Goal: Transaction & Acquisition: Purchase product/service

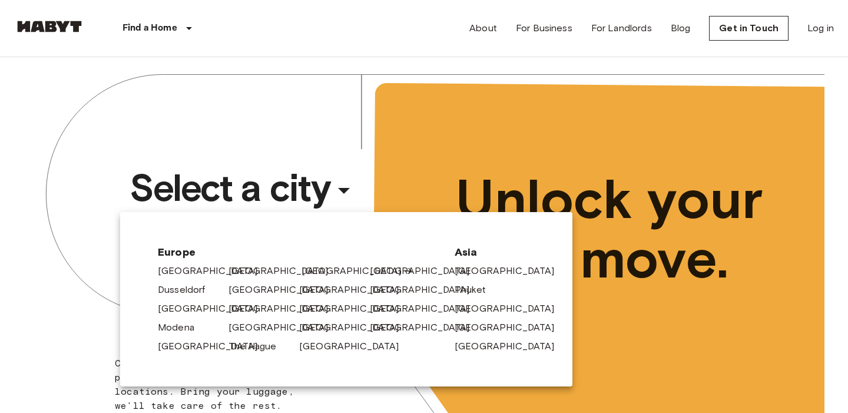
click at [330, 270] on link "[GEOGRAPHIC_DATA]" at bounding box center [357, 271] width 112 height 14
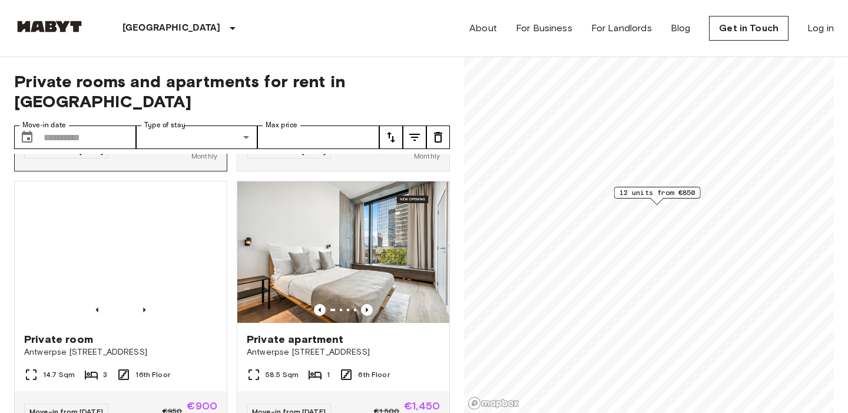
scroll to position [243, 0]
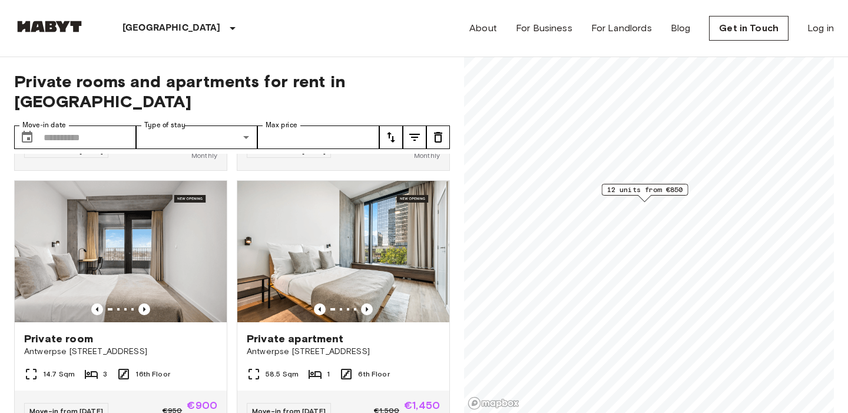
click at [497, 405] on link "Mapbox logo" at bounding box center [494, 403] width 52 height 14
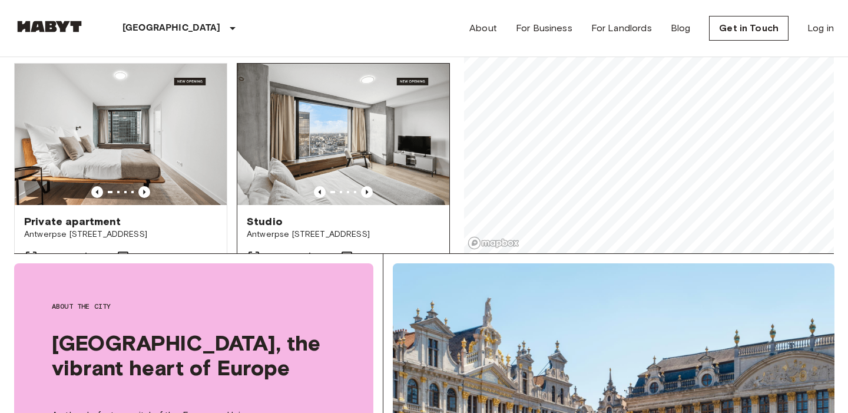
scroll to position [1234, 0]
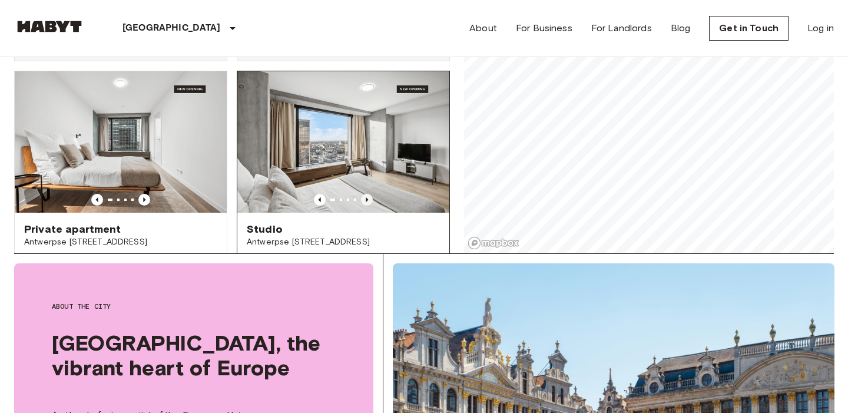
click at [367, 194] on icon "Previous image" at bounding box center [367, 200] width 12 height 12
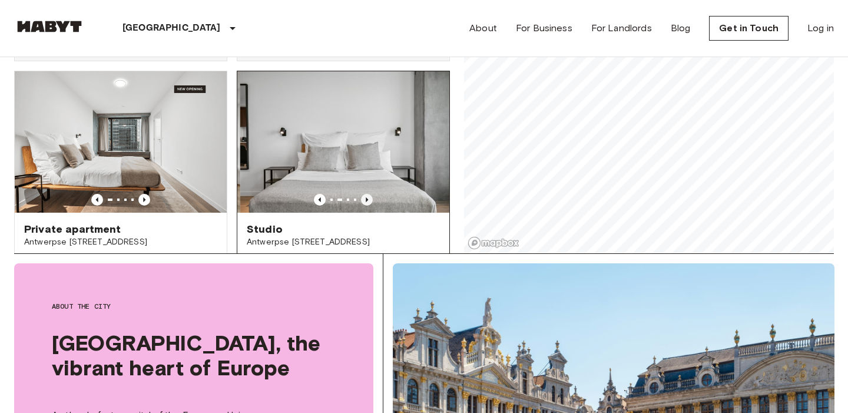
click at [367, 194] on icon "Previous image" at bounding box center [367, 200] width 12 height 12
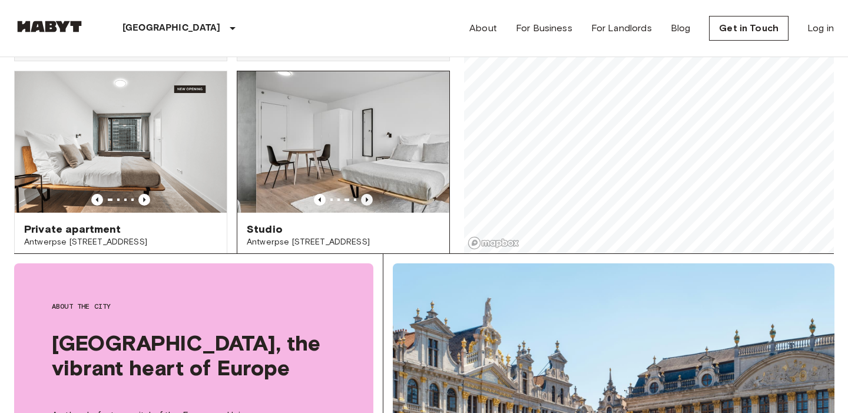
click at [367, 194] on icon "Previous image" at bounding box center [367, 200] width 12 height 12
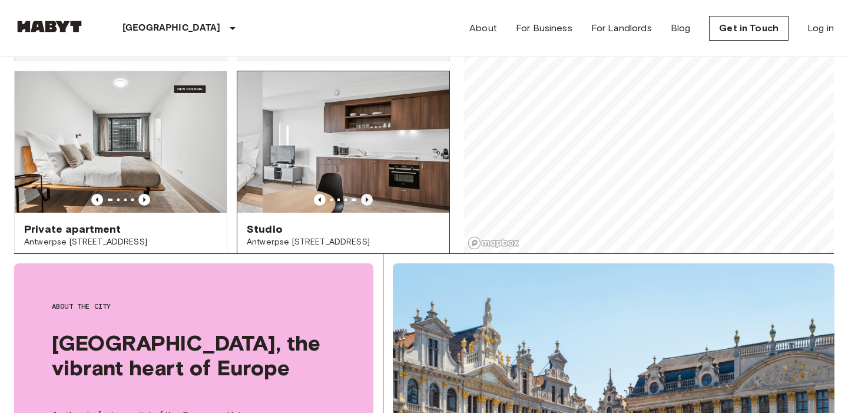
click at [367, 194] on icon "Previous image" at bounding box center [367, 200] width 12 height 12
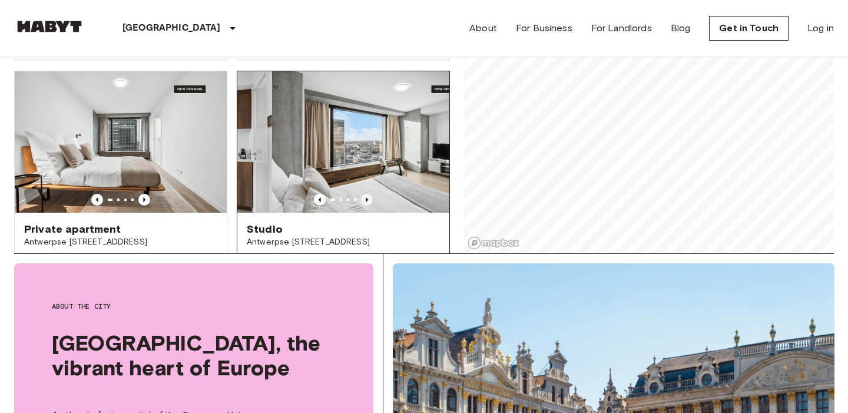
click at [367, 194] on icon "Previous image" at bounding box center [367, 200] width 12 height 12
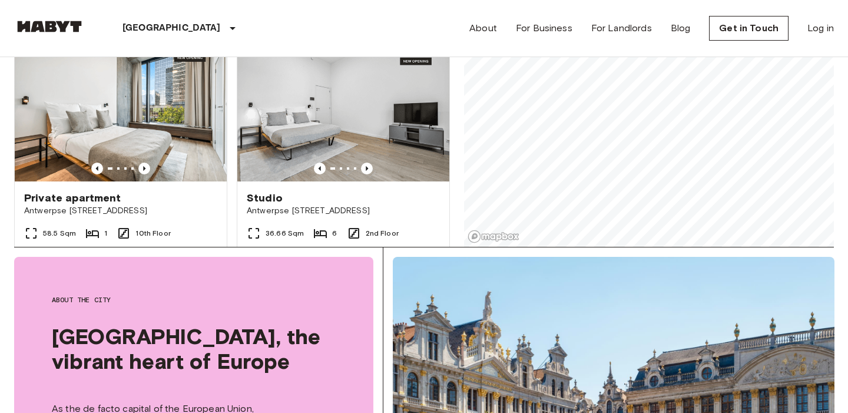
scroll to position [999, 0]
click at [142, 162] on icon "Previous image" at bounding box center [144, 168] width 12 height 12
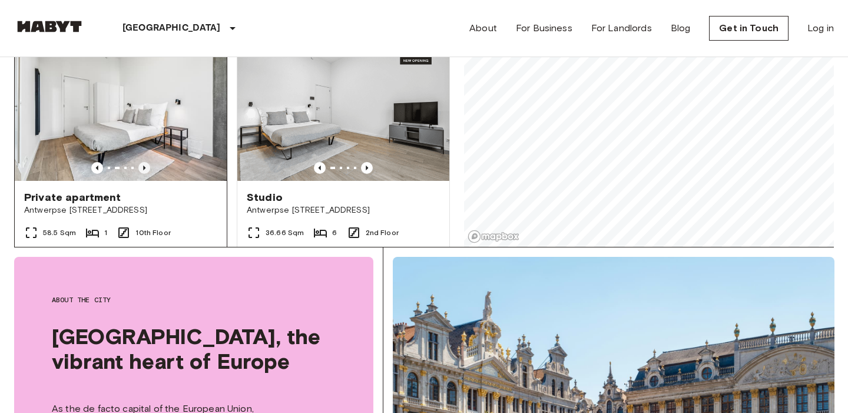
click at [142, 162] on icon "Previous image" at bounding box center [144, 168] width 12 height 12
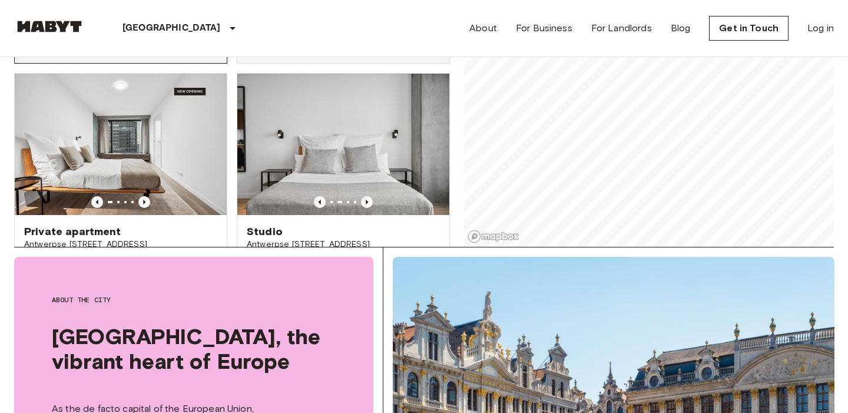
scroll to position [1225, 0]
click at [142, 195] on icon "Previous image" at bounding box center [144, 201] width 12 height 12
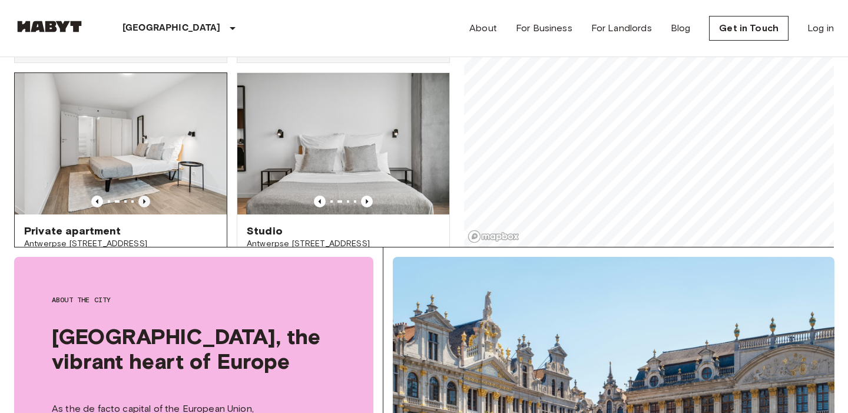
click at [142, 195] on icon "Previous image" at bounding box center [144, 201] width 12 height 12
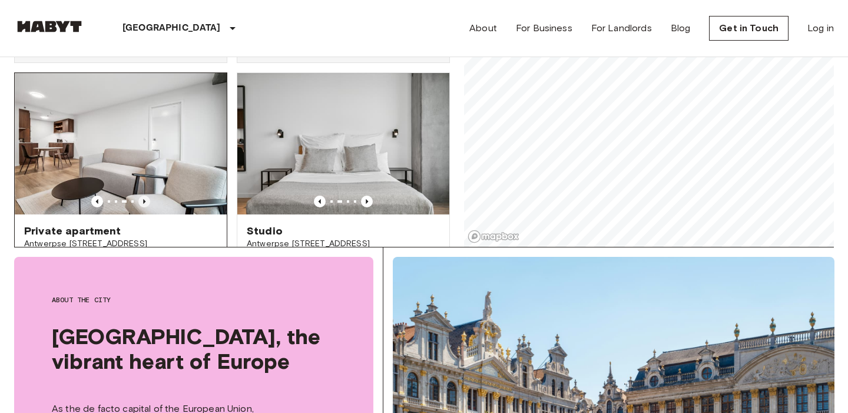
click at [142, 195] on icon "Previous image" at bounding box center [144, 201] width 12 height 12
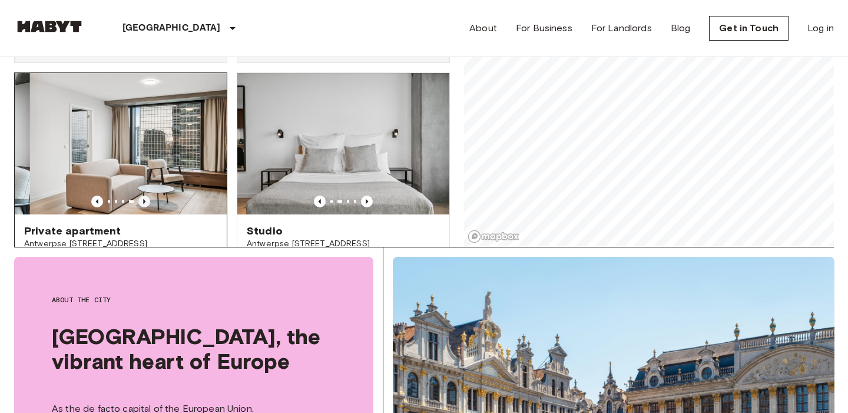
click at [142, 195] on icon "Previous image" at bounding box center [144, 201] width 12 height 12
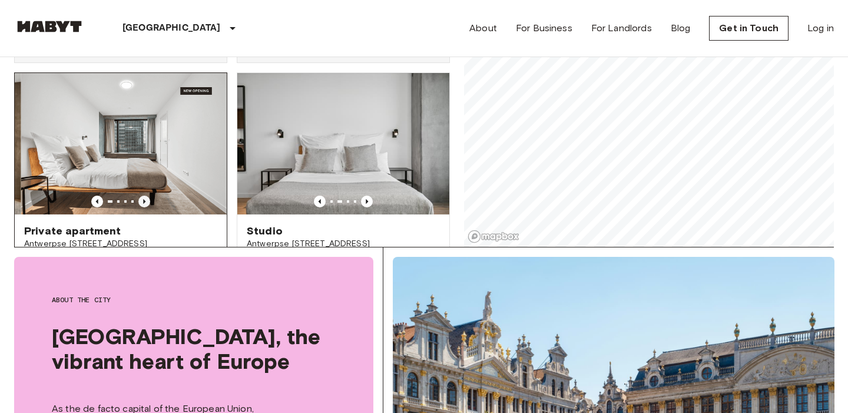
click at [142, 195] on icon "Previous image" at bounding box center [144, 201] width 12 height 12
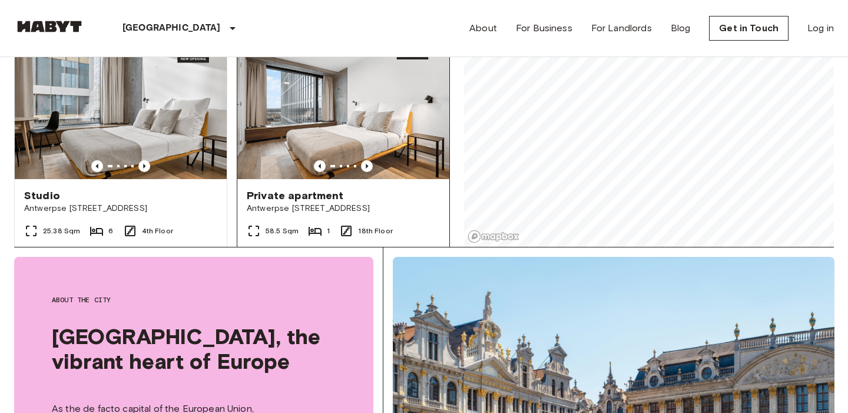
scroll to position [742, 0]
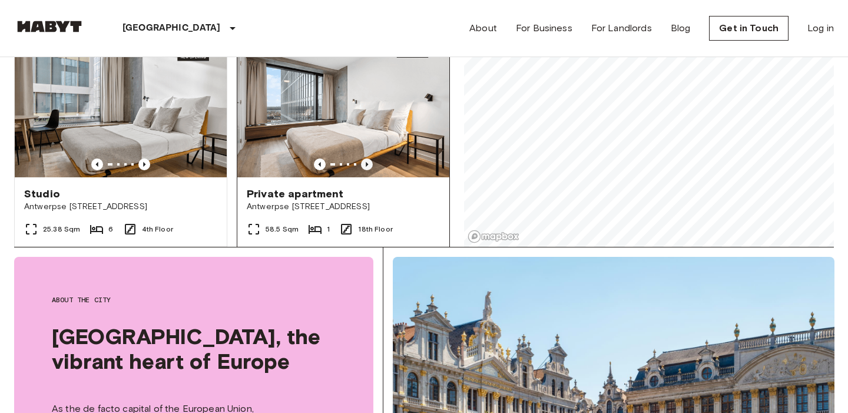
click at [367, 162] on icon "Previous image" at bounding box center [367, 164] width 2 height 5
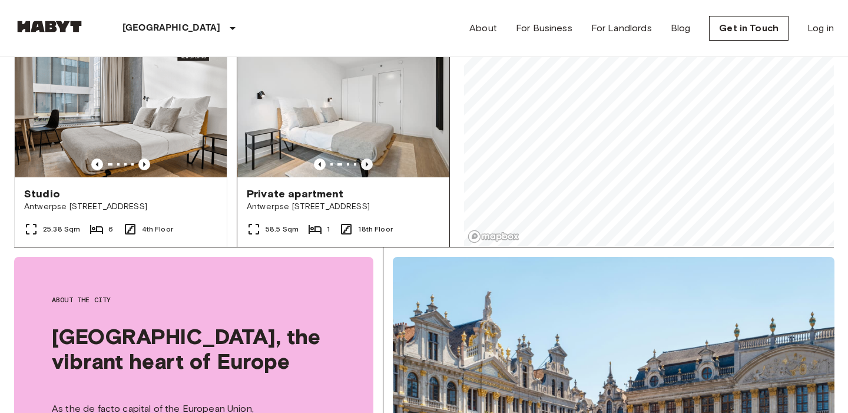
click at [367, 162] on icon "Previous image" at bounding box center [367, 164] width 2 height 5
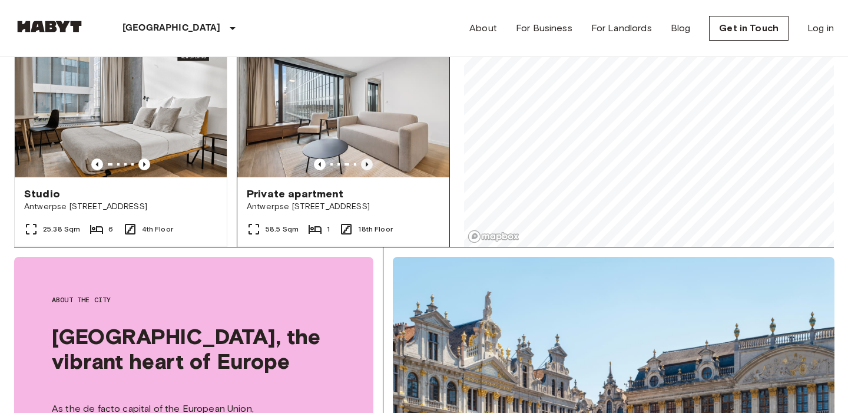
click at [366, 162] on icon "Previous image" at bounding box center [367, 164] width 2 height 5
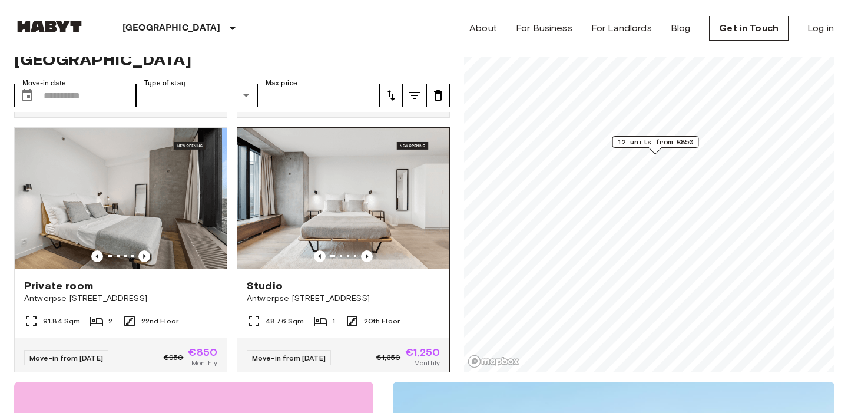
scroll to position [516, 0]
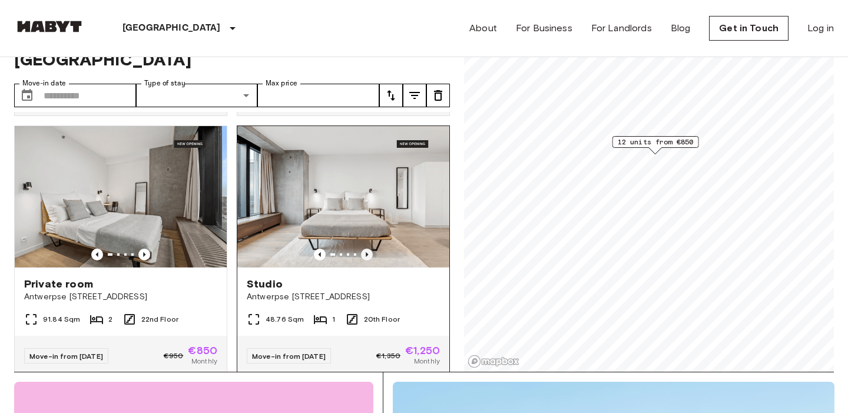
click at [366, 248] on icon "Previous image" at bounding box center [367, 254] width 12 height 12
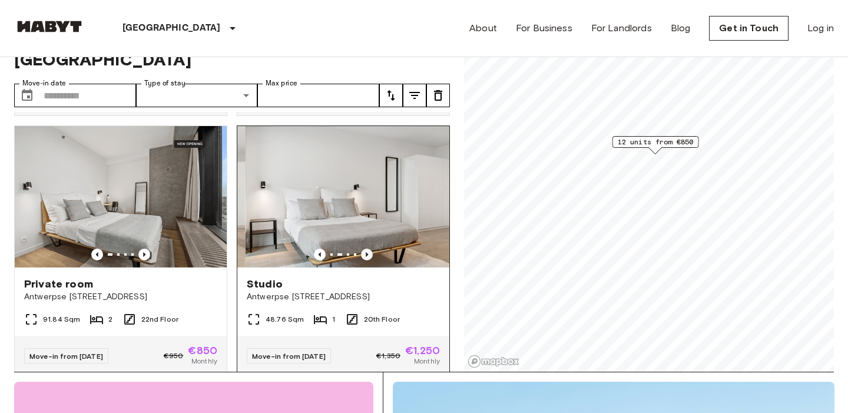
click at [366, 248] on icon "Previous image" at bounding box center [367, 254] width 12 height 12
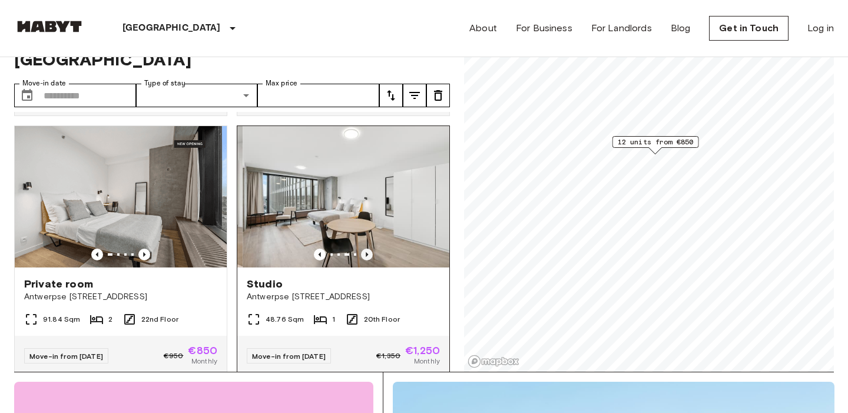
click at [366, 248] on icon "Previous image" at bounding box center [367, 254] width 12 height 12
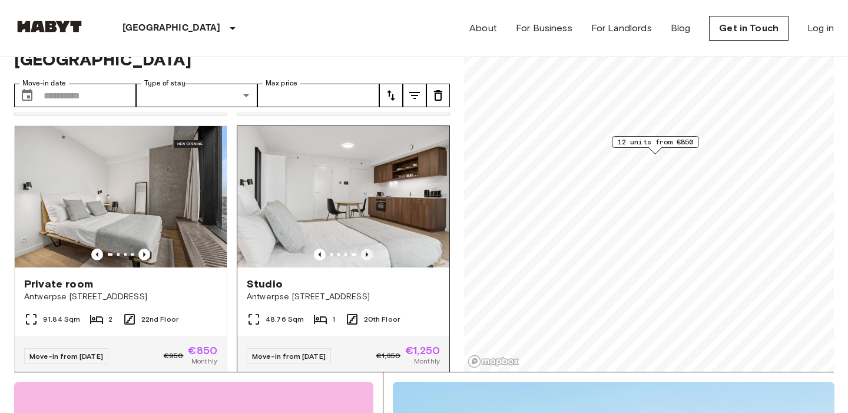
click at [366, 248] on icon "Previous image" at bounding box center [367, 254] width 12 height 12
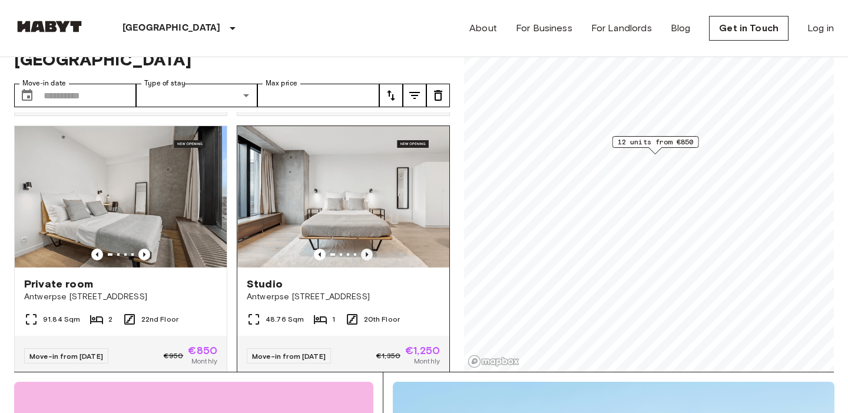
click at [366, 248] on icon "Previous image" at bounding box center [367, 254] width 12 height 12
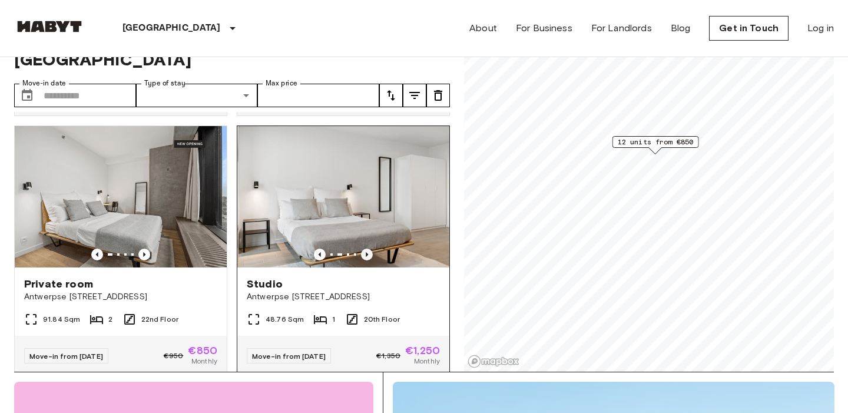
click at [366, 248] on icon "Previous image" at bounding box center [367, 254] width 12 height 12
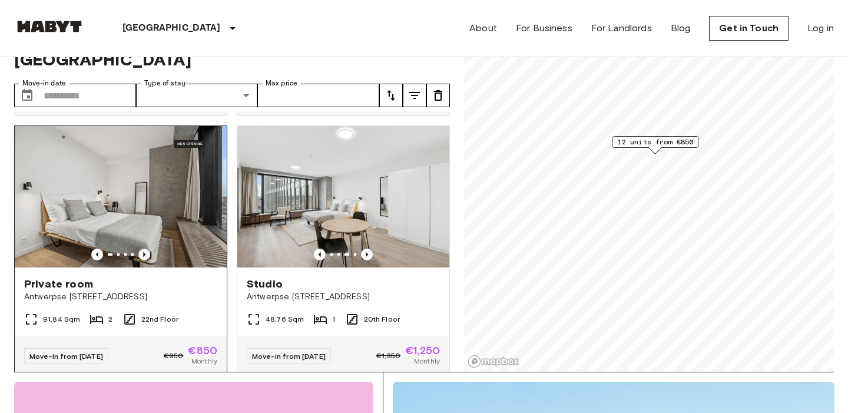
click at [141, 248] on icon "Previous image" at bounding box center [144, 254] width 12 height 12
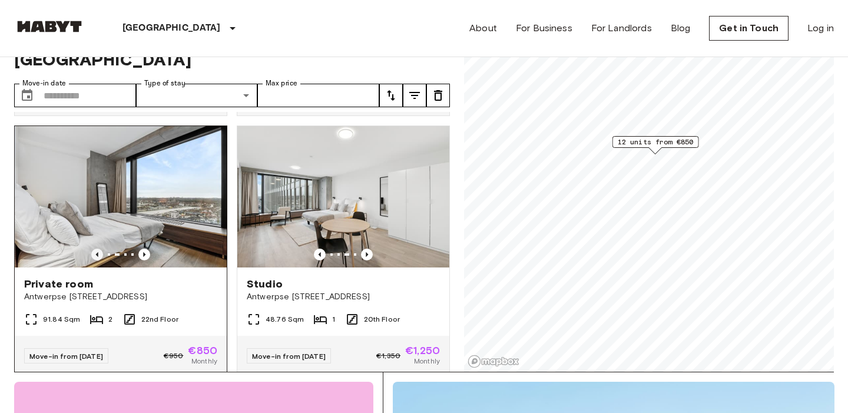
click at [97, 252] on icon "Previous image" at bounding box center [97, 254] width 2 height 5
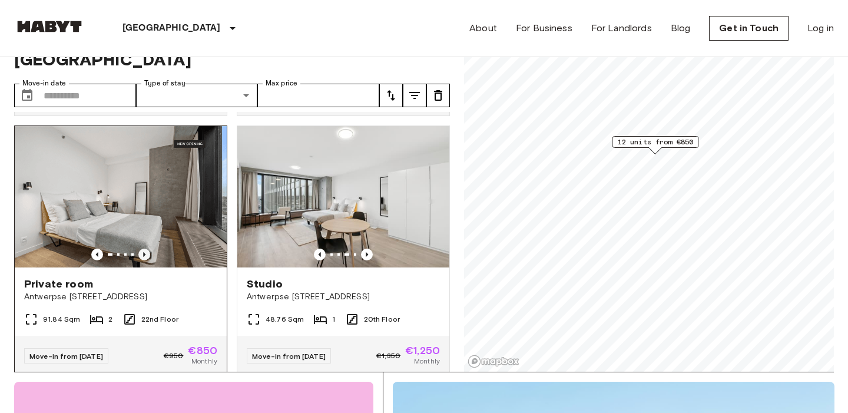
click at [147, 248] on icon "Previous image" at bounding box center [144, 254] width 12 height 12
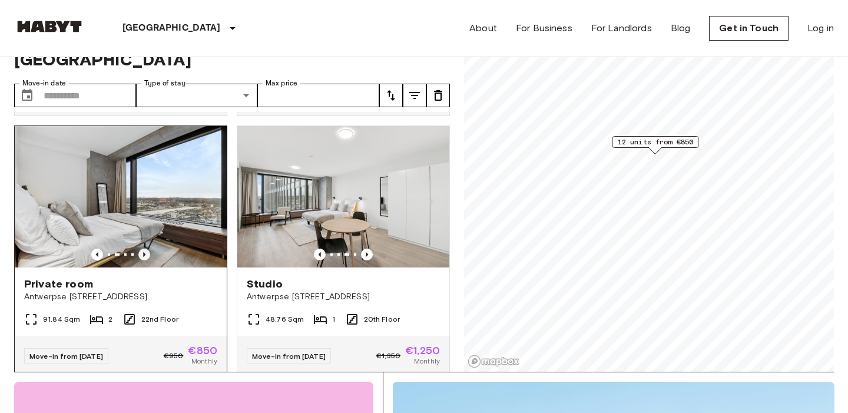
click at [147, 248] on icon "Previous image" at bounding box center [144, 254] width 12 height 12
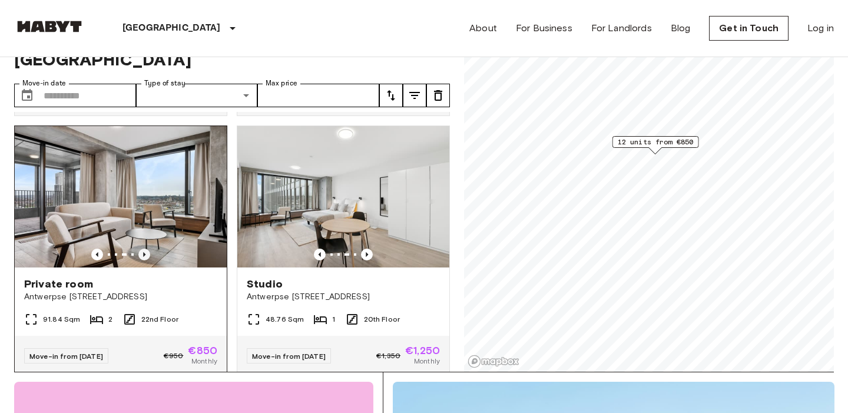
click at [146, 248] on icon "Previous image" at bounding box center [144, 254] width 12 height 12
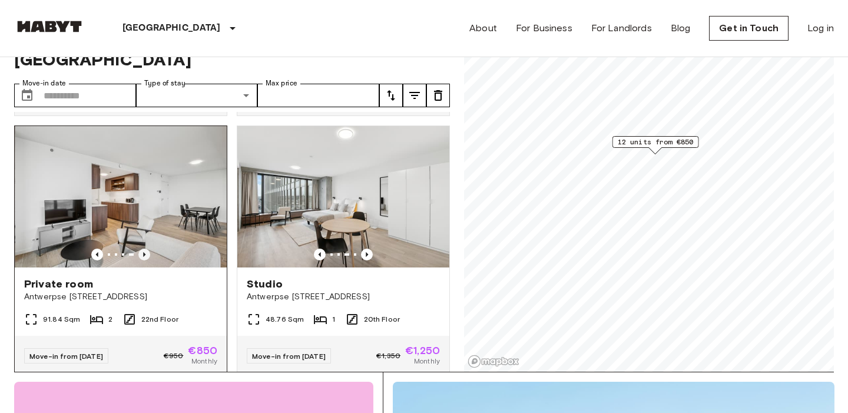
click at [146, 248] on icon "Previous image" at bounding box center [144, 254] width 12 height 12
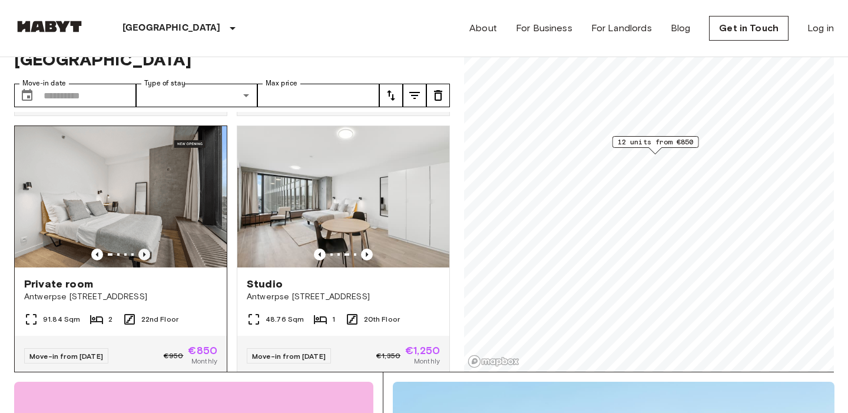
click at [146, 248] on icon "Previous image" at bounding box center [144, 254] width 12 height 12
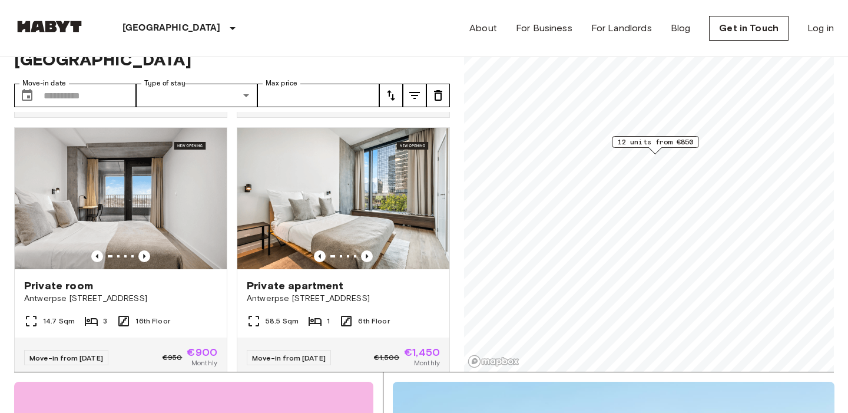
scroll to position [251, 0]
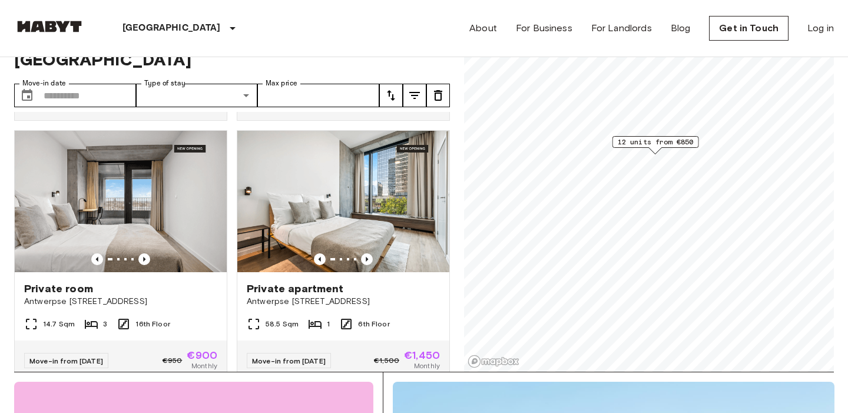
click at [146, 253] on icon "Previous image" at bounding box center [144, 259] width 12 height 12
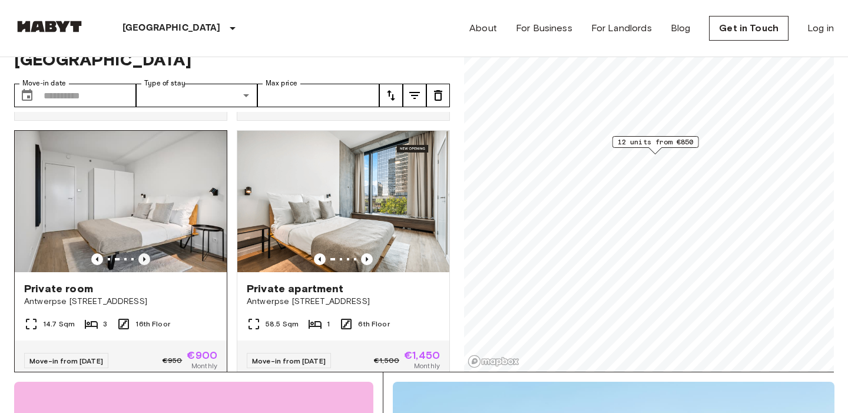
click at [146, 253] on icon "Previous image" at bounding box center [144, 259] width 12 height 12
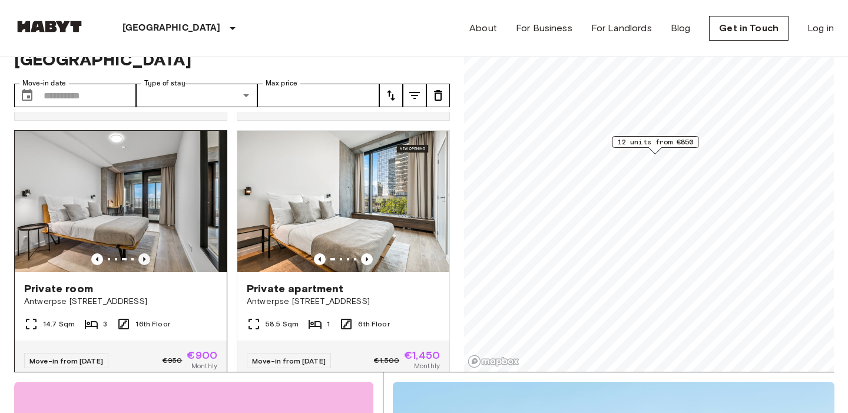
click at [146, 253] on icon "Previous image" at bounding box center [144, 259] width 12 height 12
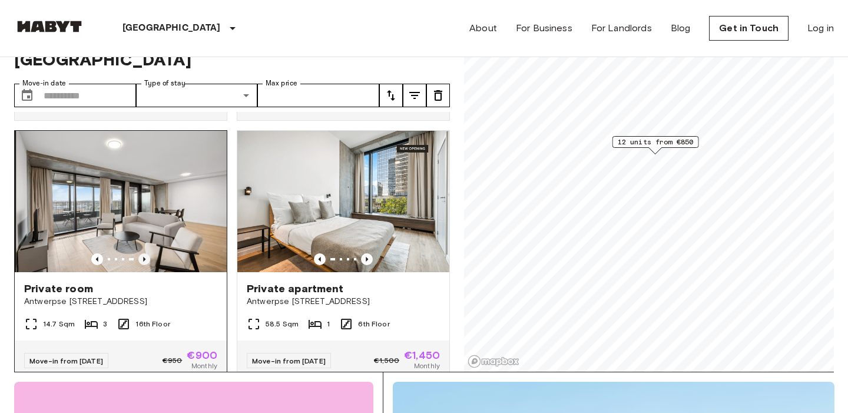
click at [146, 253] on icon "Previous image" at bounding box center [144, 259] width 12 height 12
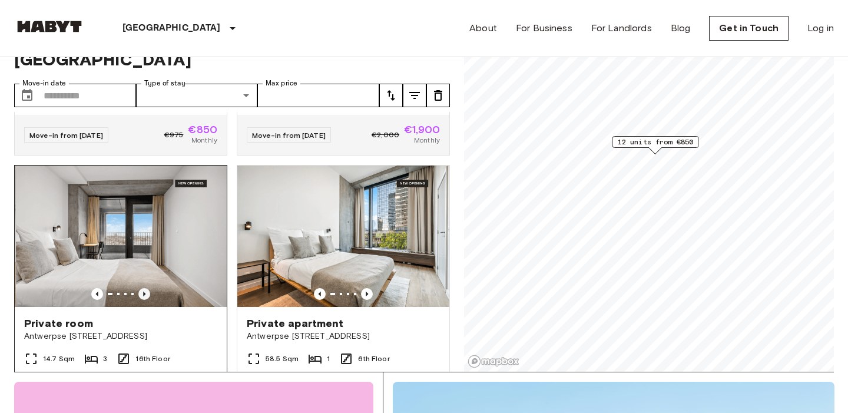
scroll to position [217, 0]
click at [140, 287] on icon "Previous image" at bounding box center [144, 293] width 12 height 12
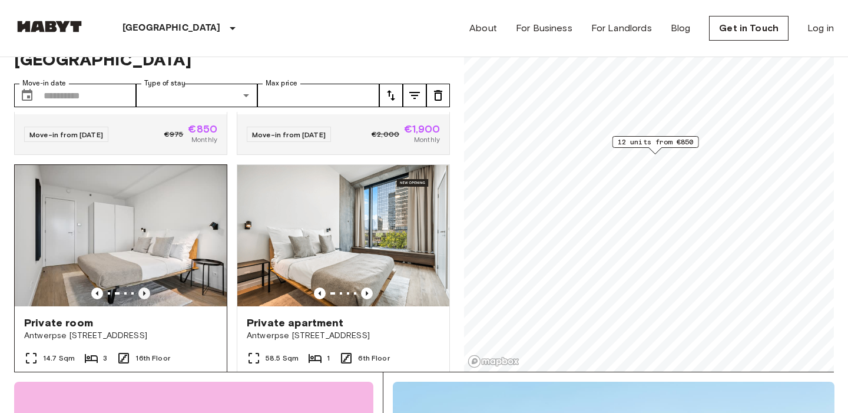
click at [140, 287] on icon "Previous image" at bounding box center [144, 293] width 12 height 12
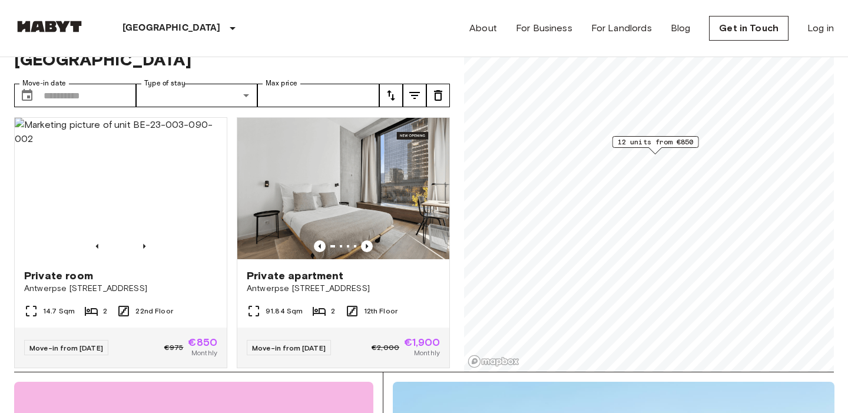
scroll to position [5, 0]
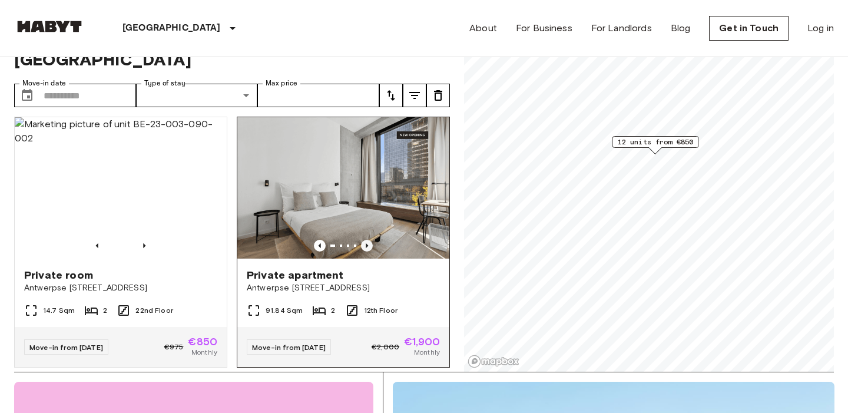
click at [369, 240] on icon "Previous image" at bounding box center [367, 246] width 12 height 12
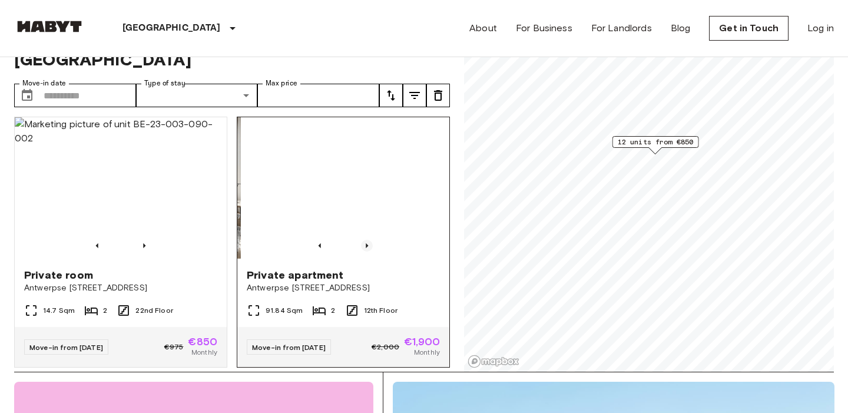
click at [369, 240] on icon "Previous image" at bounding box center [367, 246] width 12 height 12
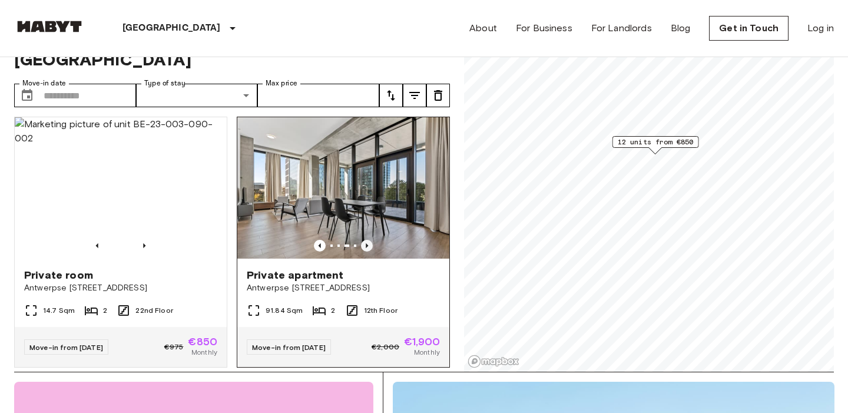
click at [369, 240] on icon "Previous image" at bounding box center [367, 246] width 12 height 12
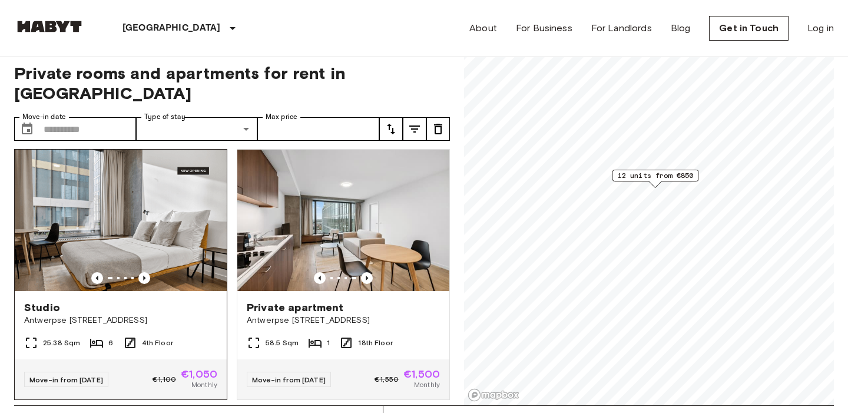
scroll to position [803, 0]
